Goal: Register for event/course

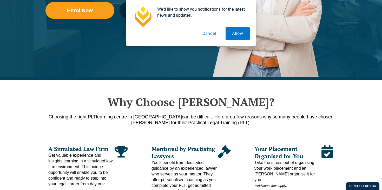
scroll to position [369, 0]
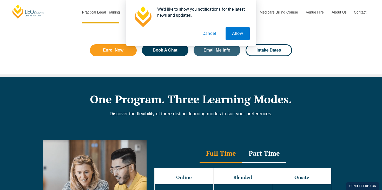
click at [209, 35] on button "Cancel" at bounding box center [209, 33] width 27 height 13
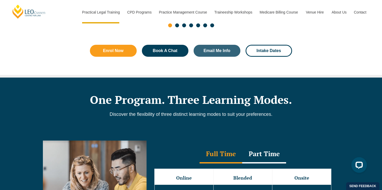
scroll to position [375, 0]
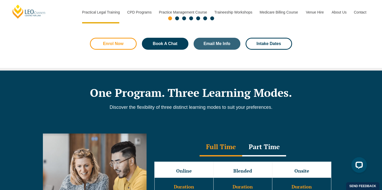
click at [123, 50] on link "Enrol Now" at bounding box center [113, 44] width 47 height 12
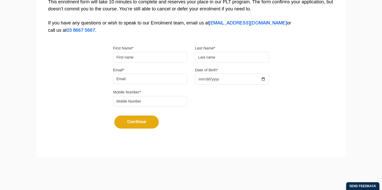
scroll to position [84, 0]
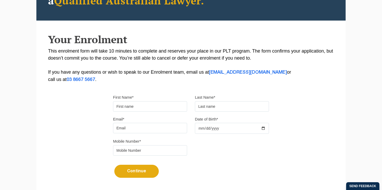
click at [130, 109] on input "First Name*" at bounding box center [150, 106] width 74 height 10
type input "Breanna"
type input "Tuason"
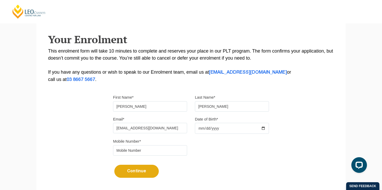
type input "tuasonbreanna@gmail.com"
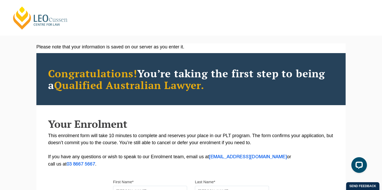
click at [162, 80] on span "Qualified Australian Lawyer." at bounding box center [129, 85] width 150 height 14
click at [28, 20] on link "[PERSON_NAME] Centre for Law" at bounding box center [40, 18] width 57 height 24
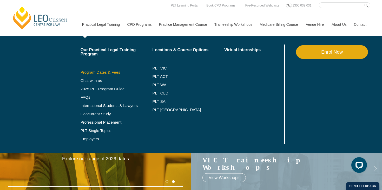
click at [103, 73] on link "Program Dates & Fees" at bounding box center [117, 72] width 72 height 4
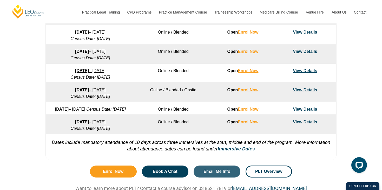
scroll to position [345, 0]
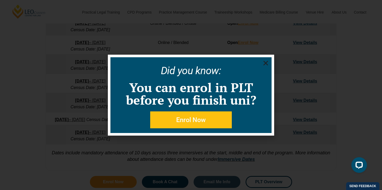
click at [267, 63] on icon "Close" at bounding box center [265, 63] width 6 height 6
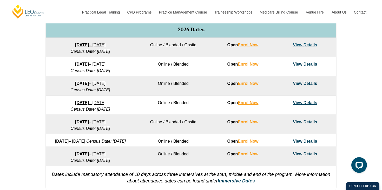
scroll to position [285, 0]
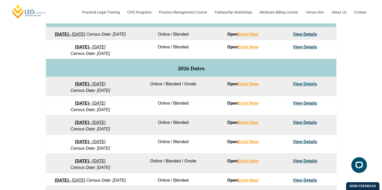
click at [29, 102] on div "VIC ACT WA QLD SA NSW PLT Program Dates in Victoria Full Time Part Time Program…" at bounding box center [191, 82] width 382 height 301
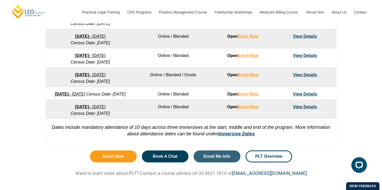
scroll to position [330, 0]
